Goal: Task Accomplishment & Management: Use online tool/utility

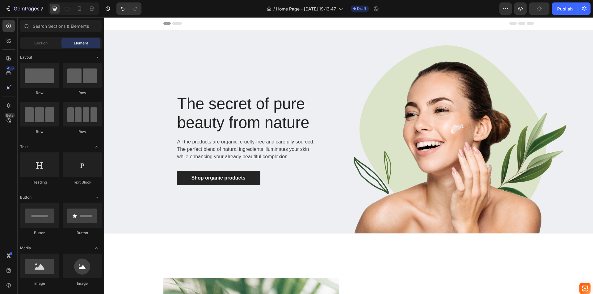
click at [303, 24] on div "Header" at bounding box center [348, 23] width 370 height 12
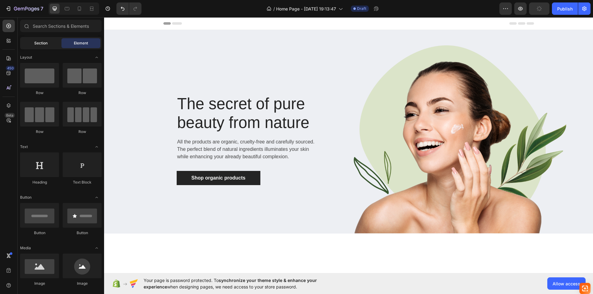
click at [52, 44] on div "Section" at bounding box center [40, 43] width 39 height 10
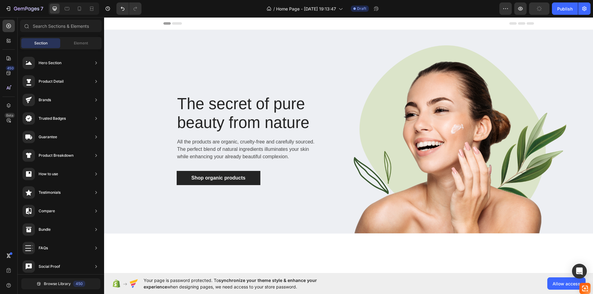
click at [161, 22] on div "Header" at bounding box center [348, 23] width 489 height 13
click at [120, 23] on span "Header" at bounding box center [123, 23] width 14 height 6
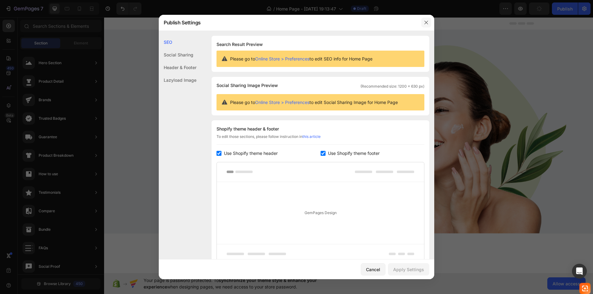
click at [423, 20] on button "button" at bounding box center [426, 23] width 10 height 10
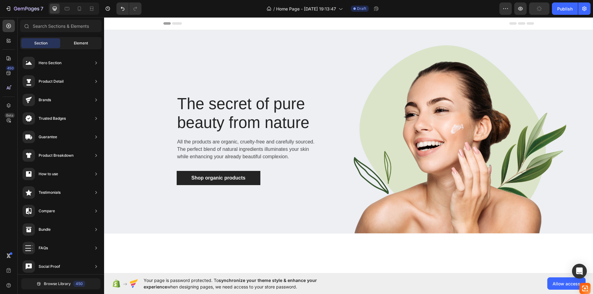
click at [80, 46] on div "Element" at bounding box center [80, 43] width 39 height 10
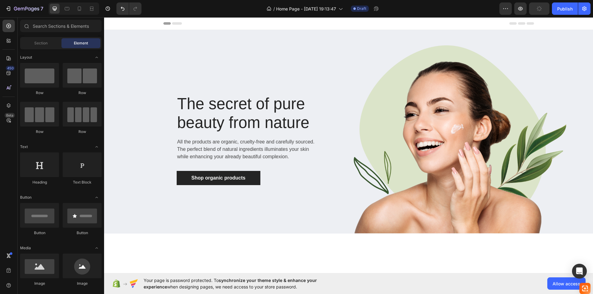
click at [168, 24] on icon at bounding box center [172, 23] width 19 height 2
click at [173, 24] on icon at bounding box center [177, 23] width 10 height 2
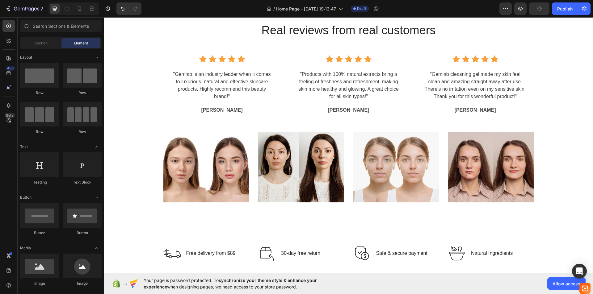
scroll to position [1512, 0]
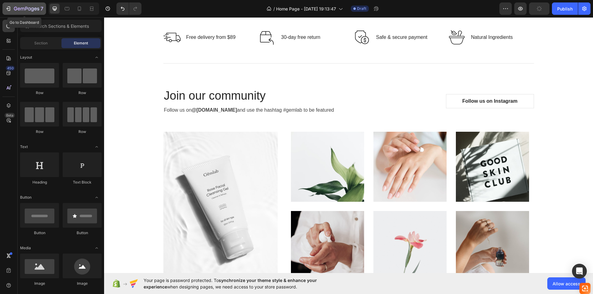
click at [6, 6] on icon "button" at bounding box center [8, 9] width 6 height 6
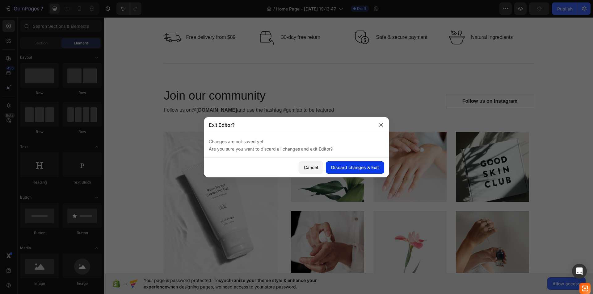
click at [335, 166] on div "Discard changes & Exit" at bounding box center [355, 167] width 48 height 6
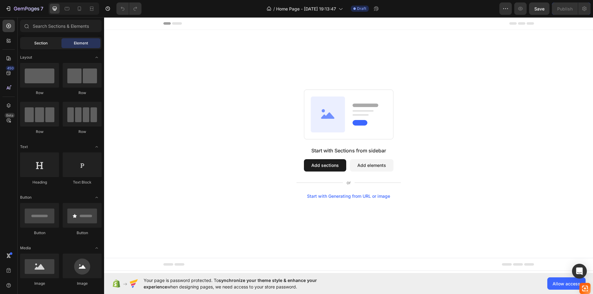
click at [44, 40] on div "Section" at bounding box center [40, 43] width 39 height 10
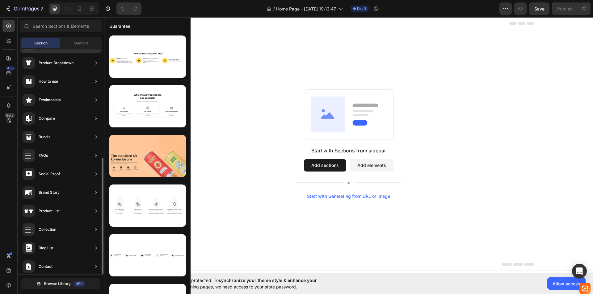
scroll to position [133, 0]
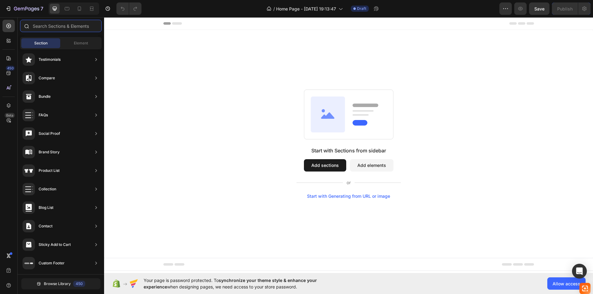
click at [65, 28] on input "text" at bounding box center [61, 26] width 82 height 12
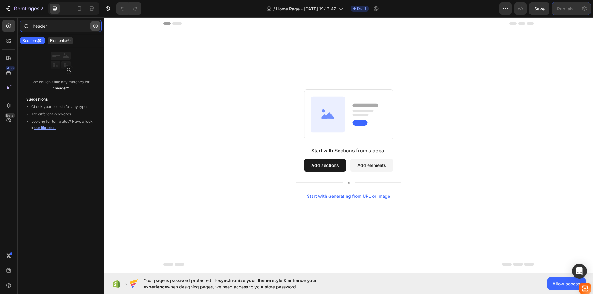
type input "header"
click at [97, 27] on icon "button" at bounding box center [95, 26] width 4 height 4
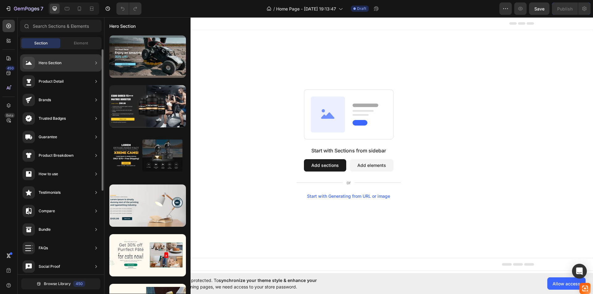
click at [80, 59] on div "Hero Section" at bounding box center [61, 62] width 82 height 17
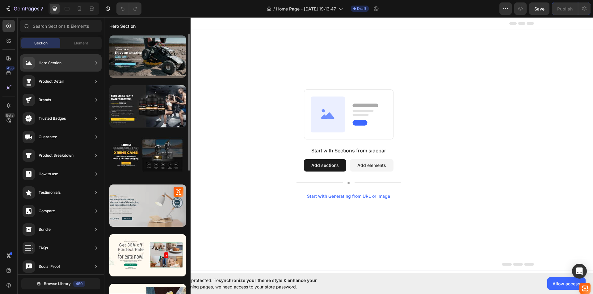
click at [165, 220] on div at bounding box center [147, 206] width 77 height 42
click at [148, 205] on div at bounding box center [147, 206] width 77 height 42
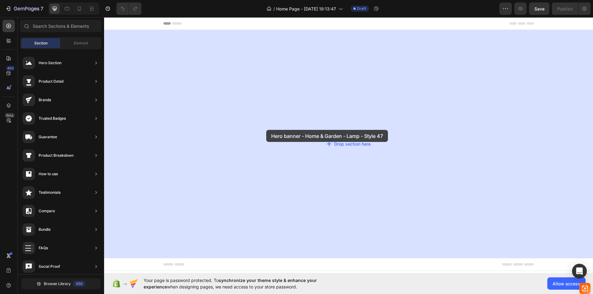
drag, startPoint x: 253, startPoint y: 223, endPoint x: 231, endPoint y: 164, distance: 62.4
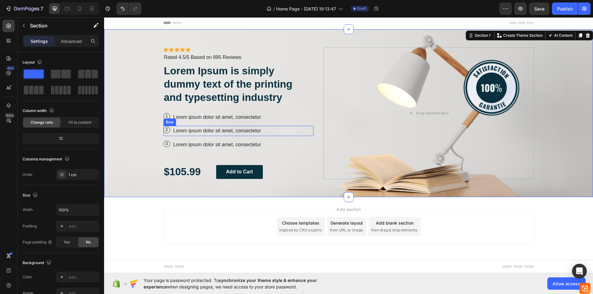
scroll to position [0, 0]
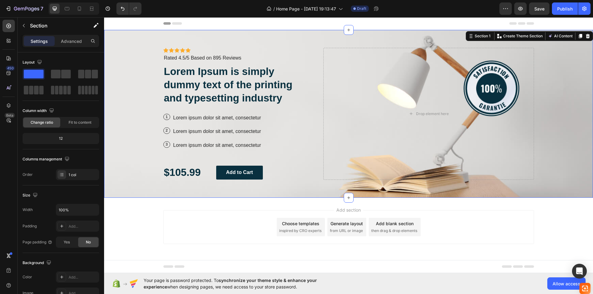
click at [297, 224] on div "Choose templates" at bounding box center [300, 223] width 37 height 6
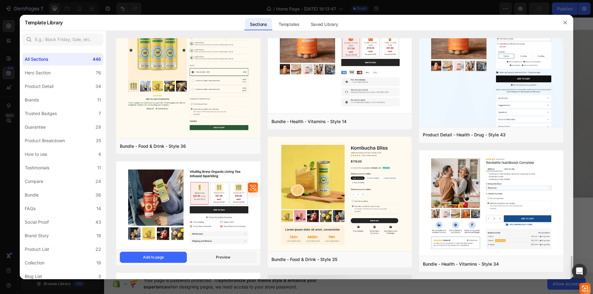
scroll to position [616, 0]
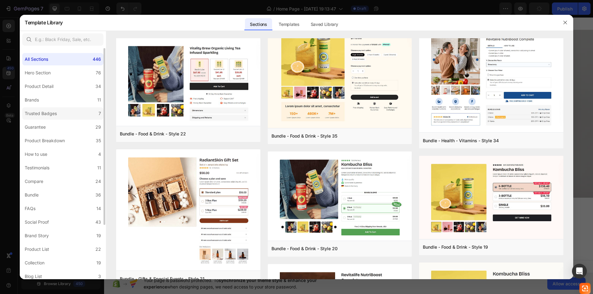
click at [69, 118] on label "Trusted Badges 7" at bounding box center [62, 113] width 81 height 12
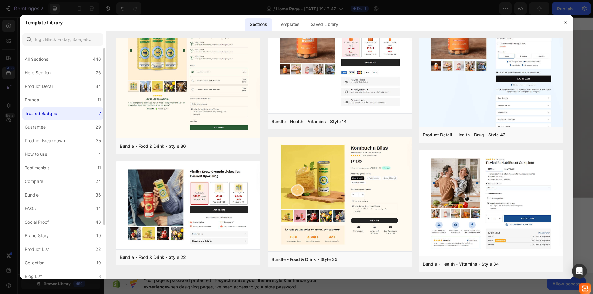
scroll to position [0, 0]
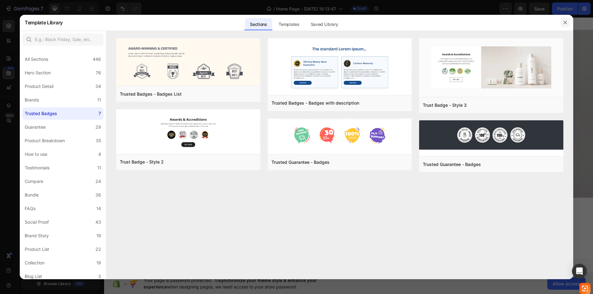
click at [567, 22] on icon "button" at bounding box center [565, 22] width 5 height 5
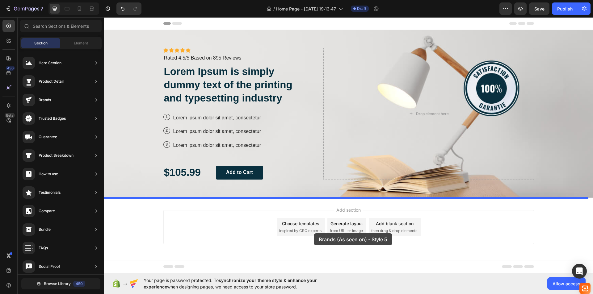
drag, startPoint x: 248, startPoint y: 77, endPoint x: 314, endPoint y: 233, distance: 169.7
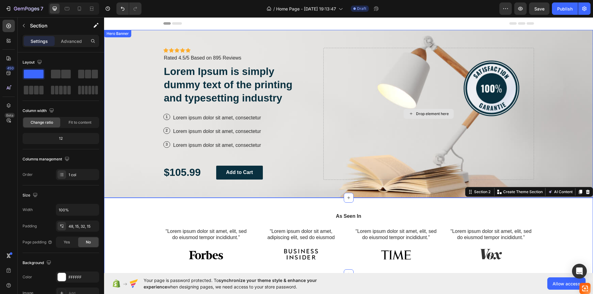
click at [390, 120] on div "Drop element here" at bounding box center [428, 114] width 210 height 132
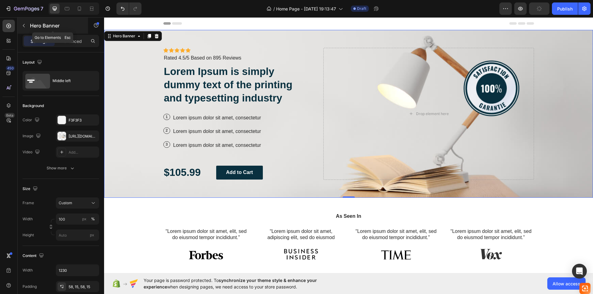
click at [23, 27] on icon "button" at bounding box center [23, 25] width 5 height 5
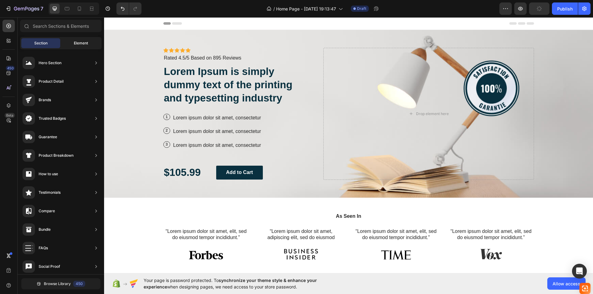
click at [87, 45] on span "Element" at bounding box center [81, 43] width 14 height 6
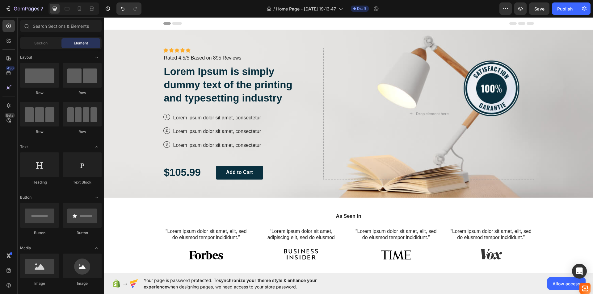
click at [128, 22] on div "Header" at bounding box center [119, 23] width 23 height 7
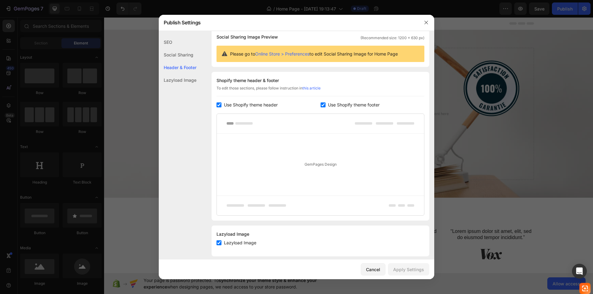
scroll to position [55, 0]
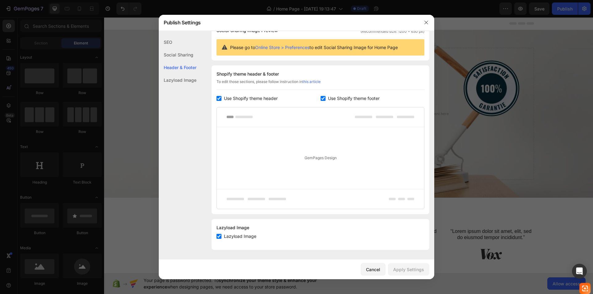
click at [261, 99] on span "Use Shopify theme header" at bounding box center [251, 98] width 54 height 7
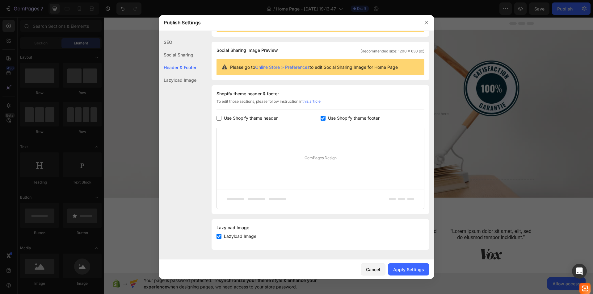
checkbox input "false"
click at [309, 102] on link "this article" at bounding box center [311, 101] width 18 height 5
click at [423, 25] on button "button" at bounding box center [426, 23] width 10 height 10
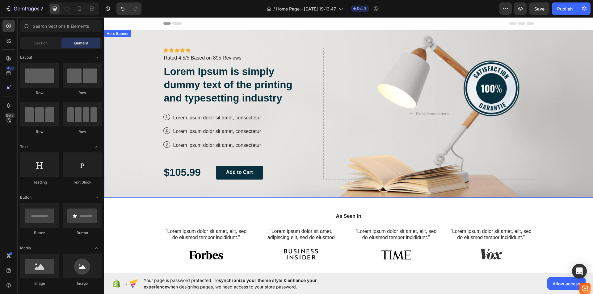
click at [285, 43] on div "Icon Icon Icon Icon Icon Icon List Icon Icon Icon Icon Icon Icon List Rated 4.5…" at bounding box center [349, 114] width 380 height 168
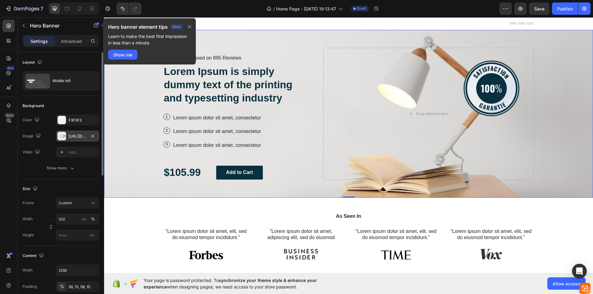
click at [69, 139] on div "[URL][DOMAIN_NAME]" at bounding box center [78, 137] width 18 height 6
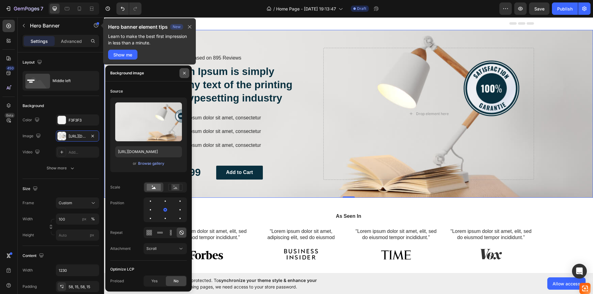
click at [184, 74] on icon "button" at bounding box center [184, 73] width 2 height 2
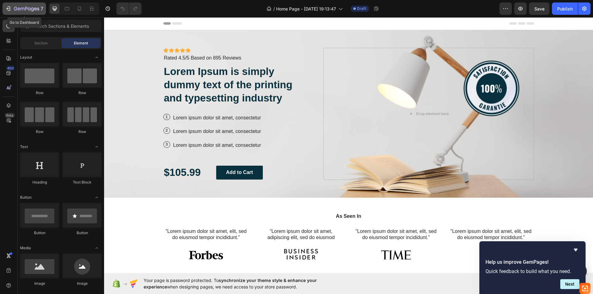
click at [9, 8] on icon "button" at bounding box center [8, 9] width 6 height 6
